Goal: Navigation & Orientation: Find specific page/section

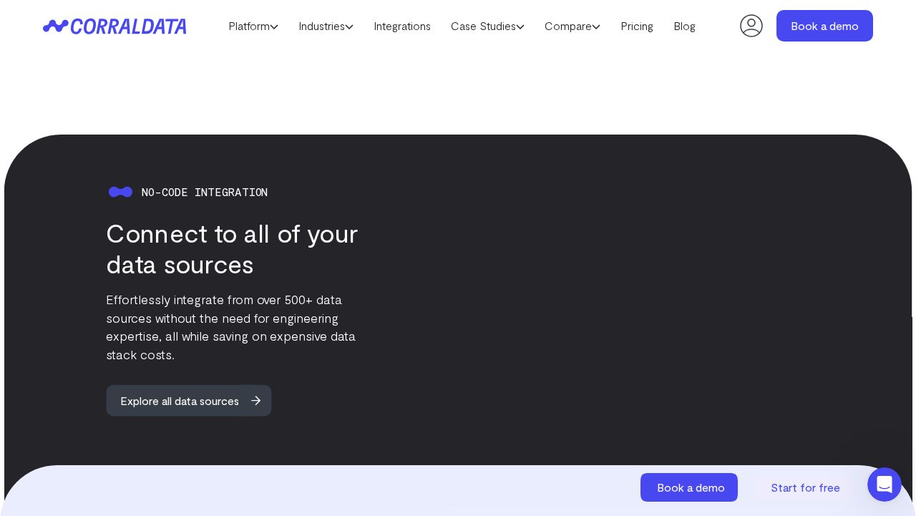
scroll to position [1293, 0]
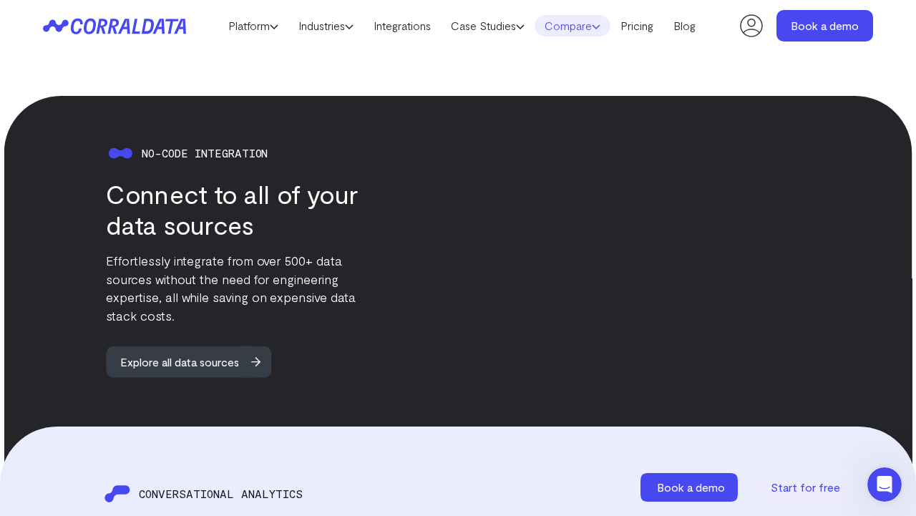
click at [599, 32] on link "Compare" at bounding box center [573, 25] width 76 height 21
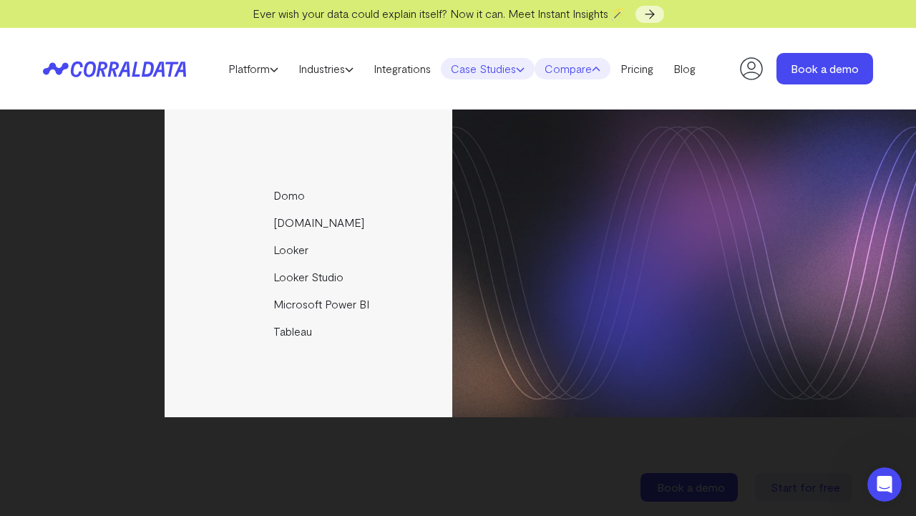
click at [502, 78] on link "Case Studies" at bounding box center [488, 68] width 94 height 21
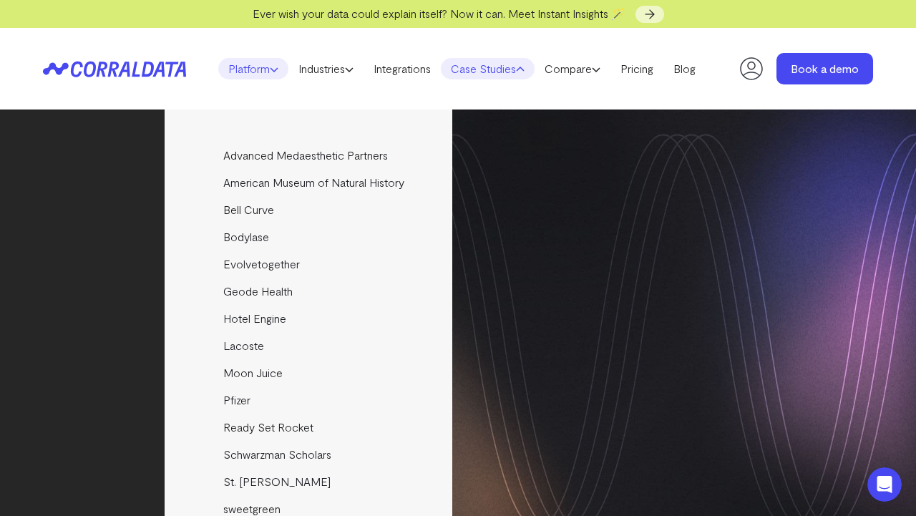
click at [267, 74] on link "Platform" at bounding box center [253, 68] width 70 height 21
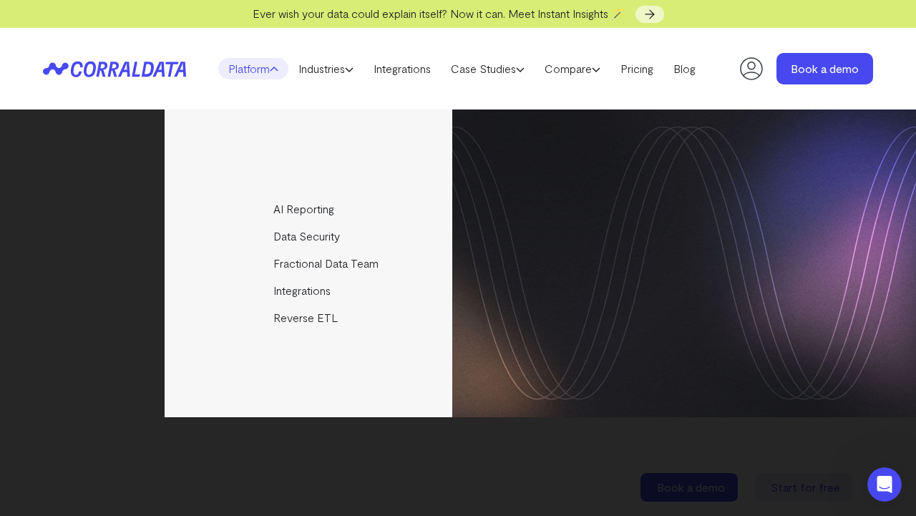
click at [755, 62] on icon at bounding box center [751, 68] width 29 height 29
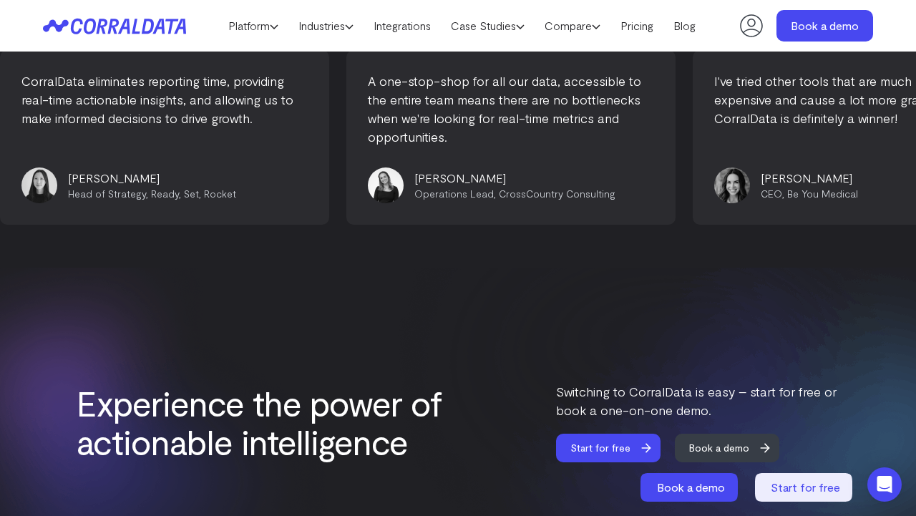
scroll to position [5766, 0]
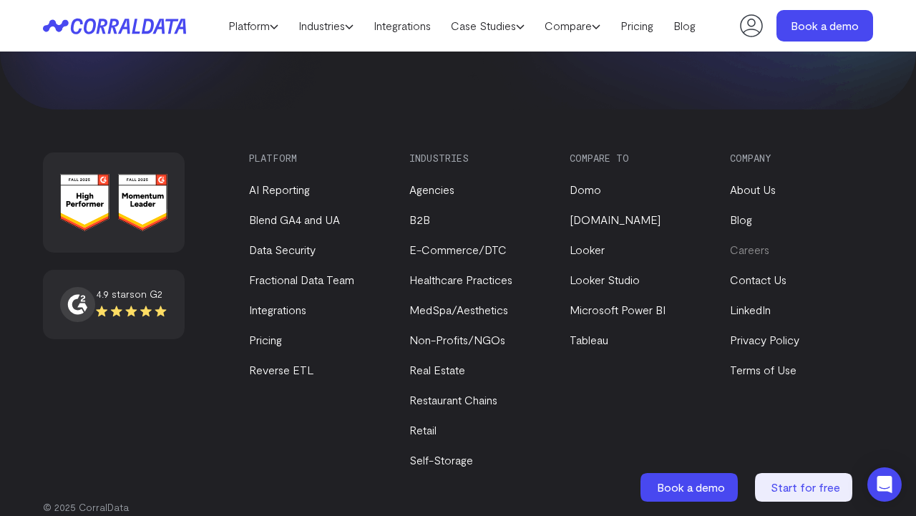
click at [758, 243] on link "Careers" at bounding box center [749, 250] width 39 height 14
